Goal: Task Accomplishment & Management: Complete application form

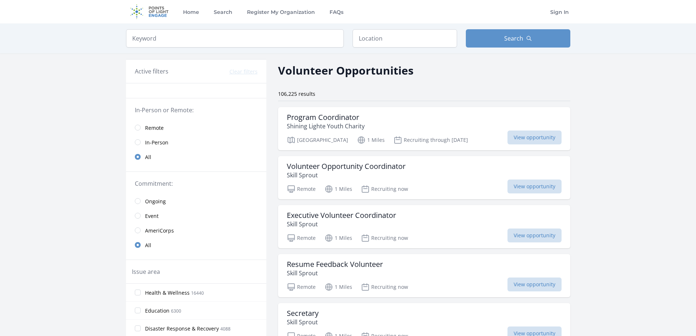
scroll to position [37, 0]
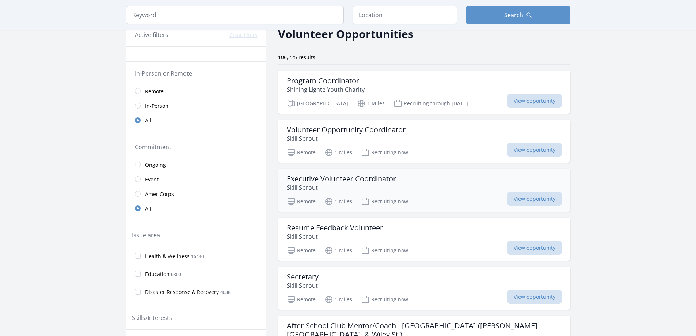
click at [440, 185] on div "Executive Volunteer Coordinator Skill Sprout" at bounding box center [424, 183] width 275 height 18
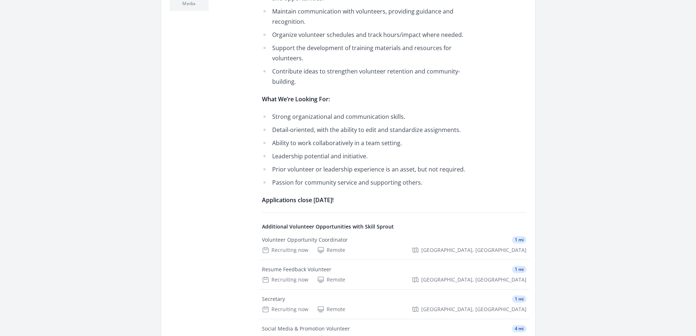
scroll to position [329, 0]
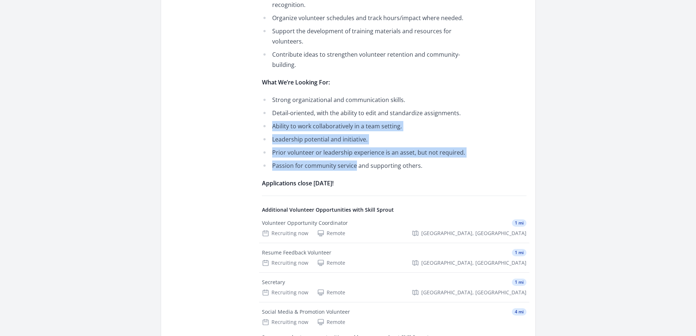
drag, startPoint x: 265, startPoint y: 130, endPoint x: 354, endPoint y: 164, distance: 95.3
click at [354, 164] on ul "Strong organizational and communication skills. Detail-oriented, with the abili…" at bounding box center [369, 133] width 214 height 76
click at [354, 164] on li "Passion for community service and supporting others." at bounding box center [369, 165] width 214 height 10
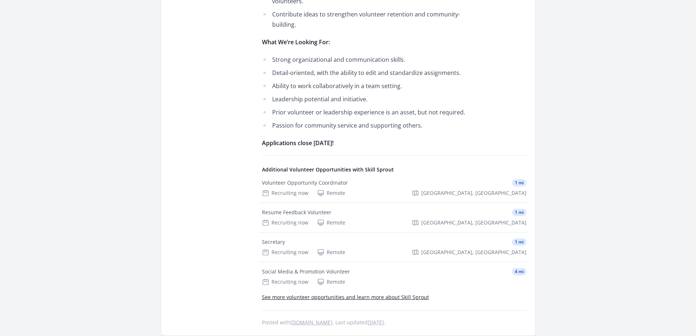
scroll to position [402, 0]
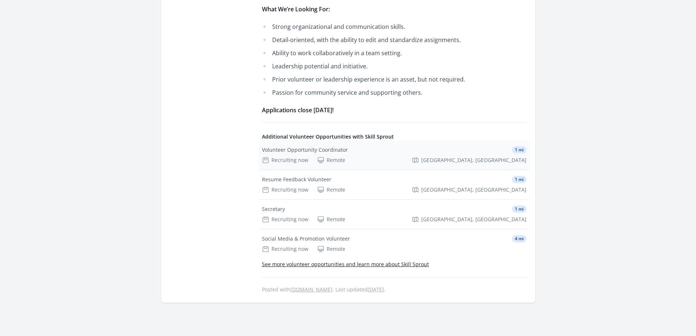
click at [271, 151] on div "Volunteer Opportunity Coordinator" at bounding box center [305, 149] width 86 height 7
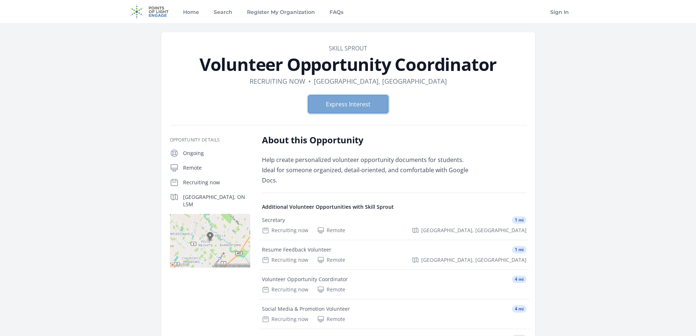
click at [350, 108] on button "Express Interest" at bounding box center [348, 104] width 80 height 18
